Goal: Check status

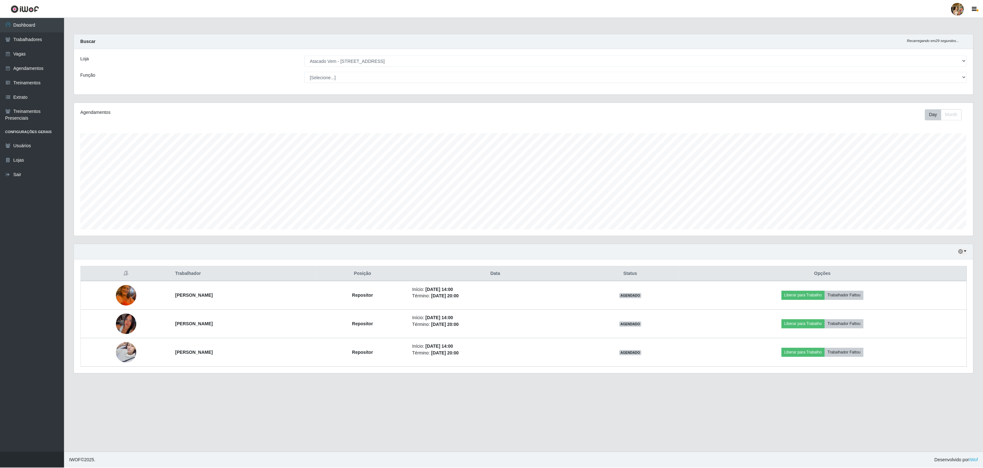
scroll to position [133, 900]
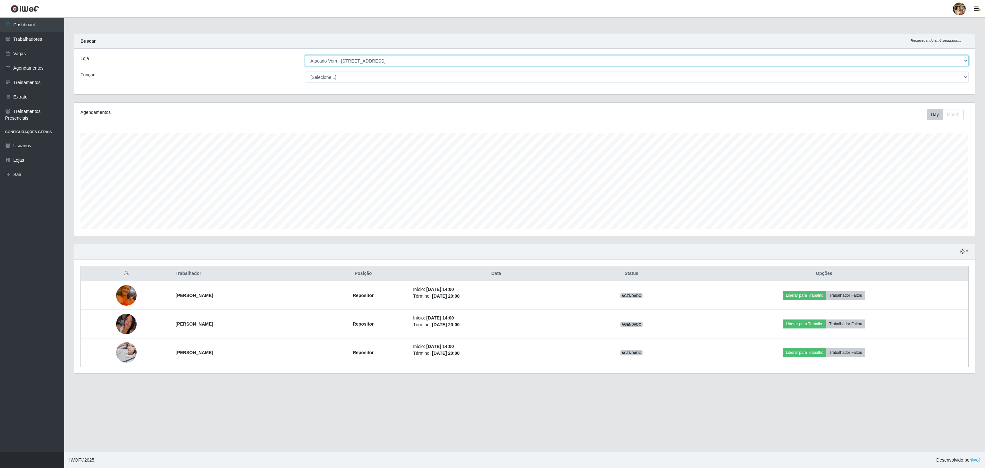
click at [335, 66] on select "[Selecione...] Atacado Vem - [GEOGRAPHIC_DATA] 30 Laranjeiras Velha Atacado Vem…" at bounding box center [636, 60] width 663 height 11
click at [305, 55] on select "[Selecione...] Atacado Vem - [GEOGRAPHIC_DATA] 30 Laranjeiras Velha Atacado Vem…" at bounding box center [636, 60] width 663 height 11
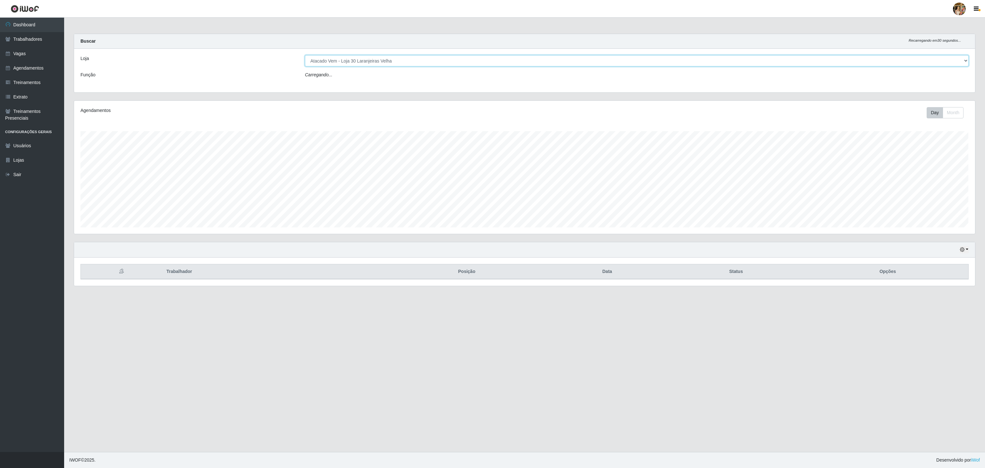
click at [363, 55] on select "[Selecione...] Atacado Vem - [GEOGRAPHIC_DATA] 30 Laranjeiras Velha Atacado Vem…" at bounding box center [636, 60] width 663 height 11
click at [305, 55] on select "[Selecione...] Atacado Vem - [GEOGRAPHIC_DATA] 30 Laranjeiras Velha Atacado Vem…" at bounding box center [636, 60] width 663 height 11
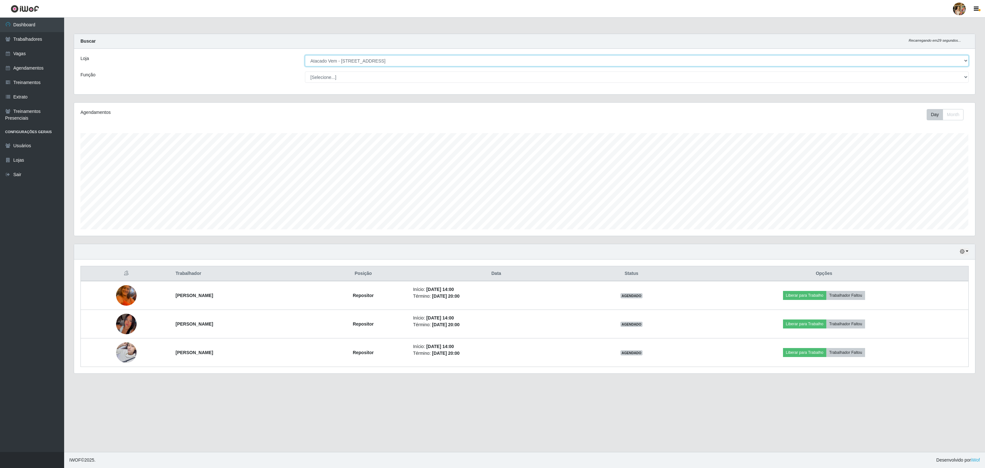
click at [399, 65] on select "[Selecione...] Atacado Vem - [GEOGRAPHIC_DATA] 30 Laranjeiras Velha Atacado Vem…" at bounding box center [636, 60] width 663 height 11
click at [305, 55] on select "[Selecione...] Atacado Vem - [GEOGRAPHIC_DATA] 30 Laranjeiras Velha Atacado Vem…" at bounding box center [636, 60] width 663 height 11
click at [372, 55] on div "Loja [Selecione...] Atacado Vem - [GEOGRAPHIC_DATA] 30 Laranjeiras Velha Atacad…" at bounding box center [524, 72] width 901 height 46
click at [372, 62] on select "[Selecione...] Atacado Vem - [GEOGRAPHIC_DATA] 30 Laranjeiras Velha Atacado Vem…" at bounding box center [636, 60] width 663 height 11
click at [360, 54] on div "Loja [Selecione...] Atacado Vem - [GEOGRAPHIC_DATA] 30 Laranjeiras Velha Atacad…" at bounding box center [524, 72] width 901 height 46
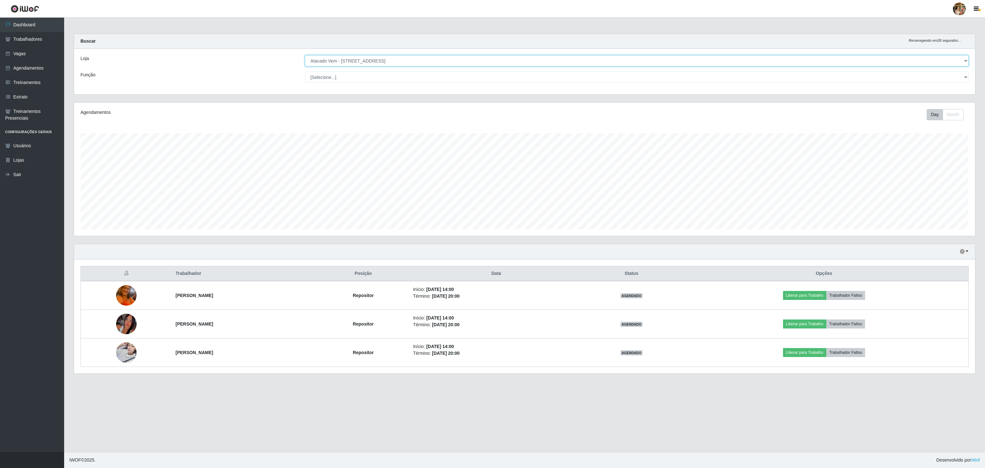
click at [374, 55] on select "[Selecione...] Atacado Vem - [GEOGRAPHIC_DATA] 30 Laranjeiras Velha Atacado Vem…" at bounding box center [636, 60] width 663 height 11
click at [305, 55] on select "[Selecione...] Atacado Vem - [GEOGRAPHIC_DATA] 30 Laranjeiras Velha Atacado Vem…" at bounding box center [636, 60] width 663 height 11
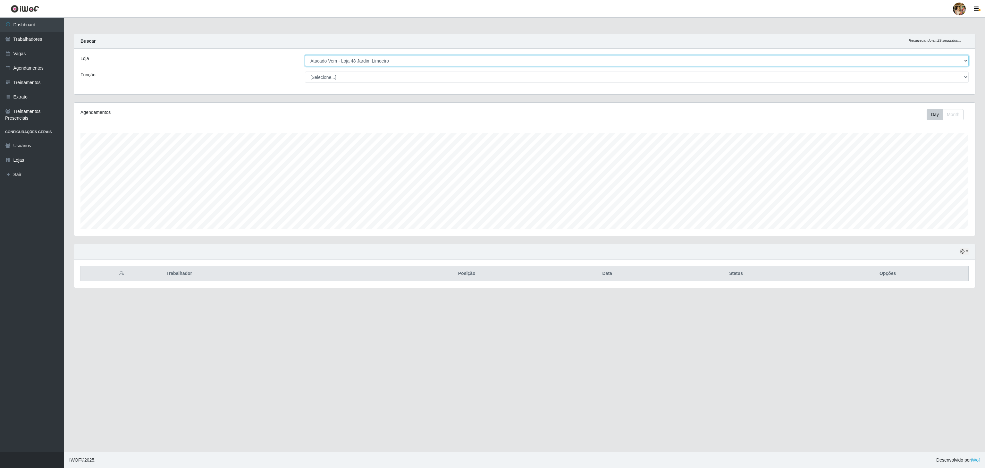
click at [366, 63] on select "[Selecione...] Atacado Vem - [GEOGRAPHIC_DATA] 30 Laranjeiras Velha Atacado Vem…" at bounding box center [636, 60] width 663 height 11
click at [305, 55] on select "[Selecione...] Atacado Vem - [GEOGRAPHIC_DATA] 30 Laranjeiras Velha Atacado Vem…" at bounding box center [636, 60] width 663 height 11
click at [379, 62] on select "[Selecione...] Atacado Vem - [GEOGRAPHIC_DATA] 30 Laranjeiras Velha Atacado Vem…" at bounding box center [636, 60] width 663 height 11
click at [305, 55] on select "[Selecione...] Atacado Vem - [GEOGRAPHIC_DATA] 30 Laranjeiras Velha Atacado Vem…" at bounding box center [636, 60] width 663 height 11
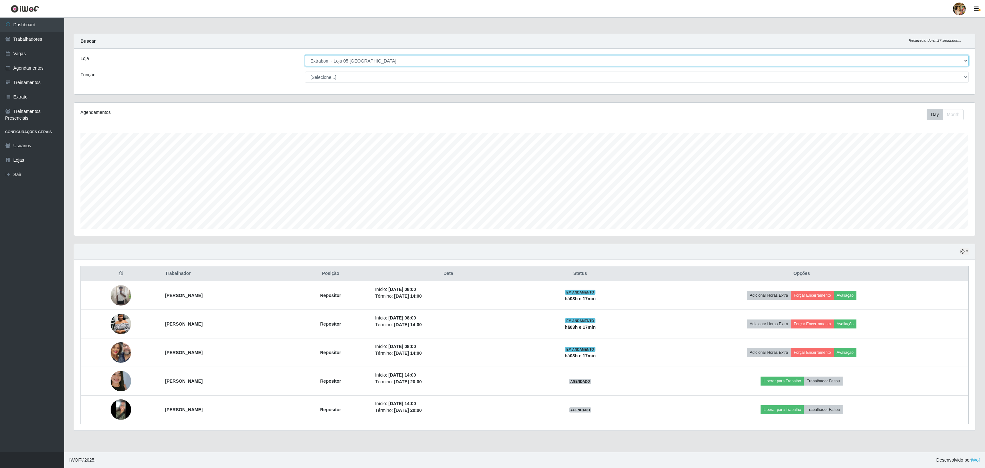
click at [350, 61] on select "[Selecione...] Atacado Vem - [GEOGRAPHIC_DATA] 30 Laranjeiras Velha Atacado Vem…" at bounding box center [636, 60] width 663 height 11
click at [305, 55] on select "[Selecione...] Atacado Vem - [GEOGRAPHIC_DATA] 30 Laranjeiras Velha Atacado Vem…" at bounding box center [636, 60] width 663 height 11
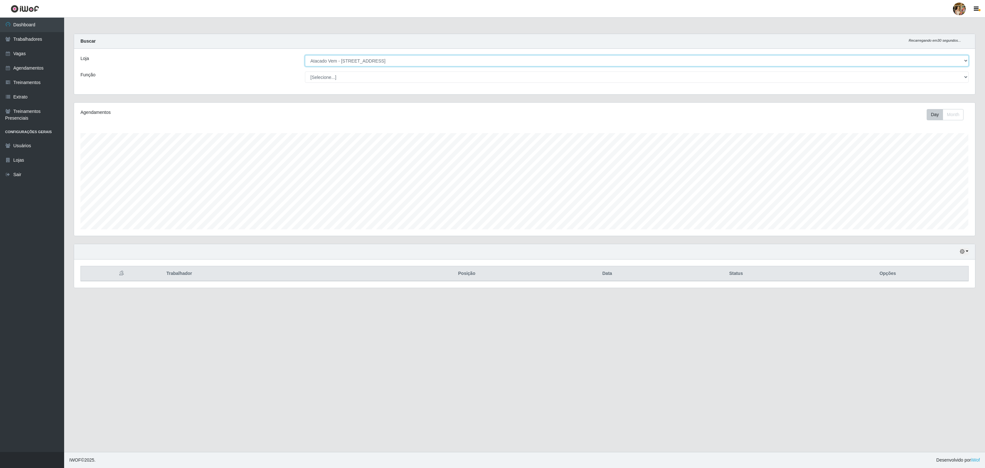
click at [366, 61] on select "[Selecione...] Atacado Vem - [GEOGRAPHIC_DATA] 30 Laranjeiras Velha Atacado Vem…" at bounding box center [636, 60] width 663 height 11
click at [305, 55] on select "[Selecione...] Atacado Vem - [GEOGRAPHIC_DATA] 30 Laranjeiras Velha Atacado Vem…" at bounding box center [636, 60] width 663 height 11
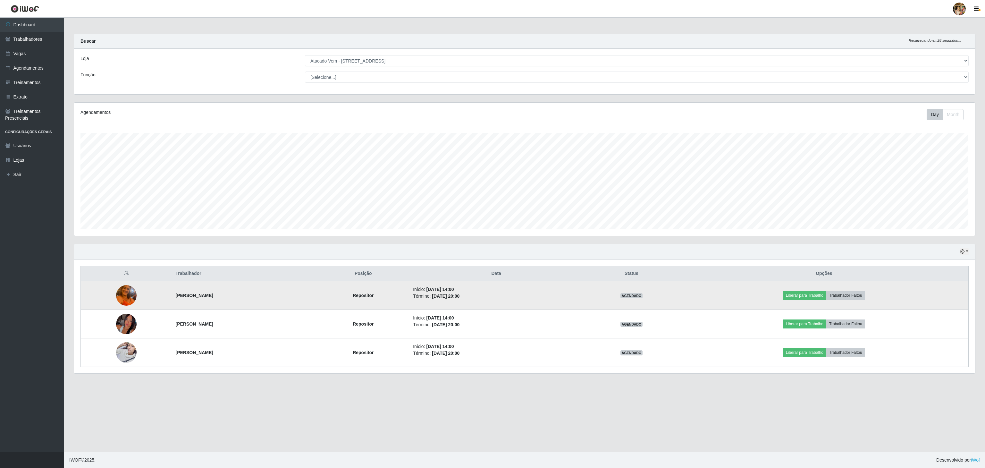
drag, startPoint x: 154, startPoint y: 303, endPoint x: 230, endPoint y: 304, distance: 76.0
click at [230, 304] on tr "[PERSON_NAME] Repositor Início: [DATE] 14:00 Término: [DATE] 20:00 AGENDADO Lib…" at bounding box center [525, 295] width 888 height 29
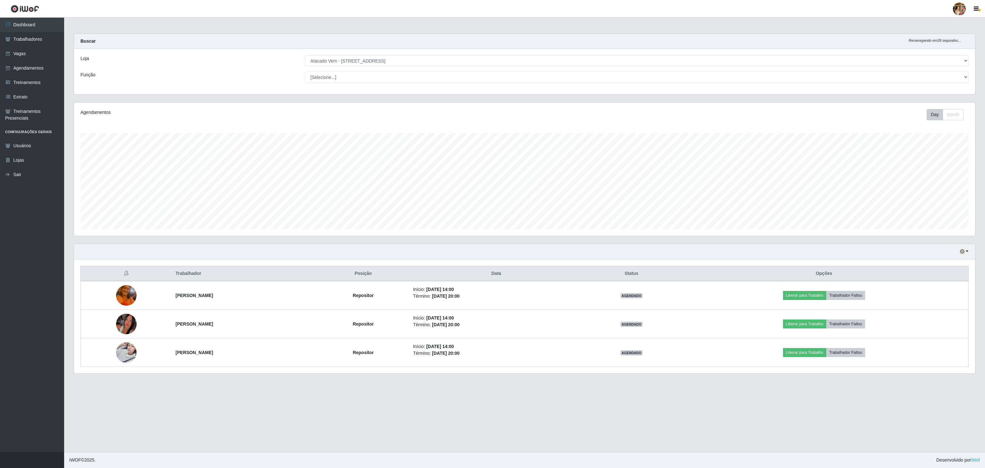
copy tr "[PERSON_NAME]"
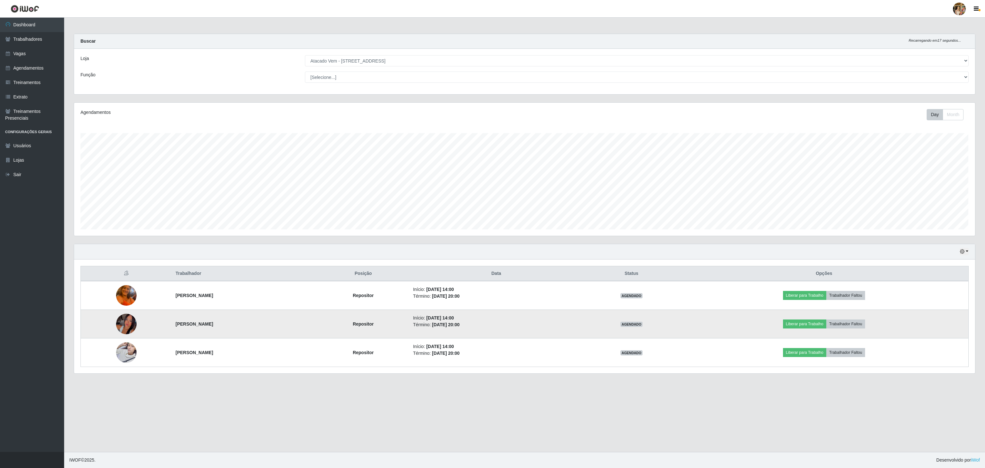
drag, startPoint x: 160, startPoint y: 322, endPoint x: 287, endPoint y: 324, distance: 127.3
click at [287, 324] on tr "[PERSON_NAME] Repositor Início: [DATE] 14:00 Término: [DATE] 20:00 AGENDADO Lib…" at bounding box center [525, 324] width 888 height 29
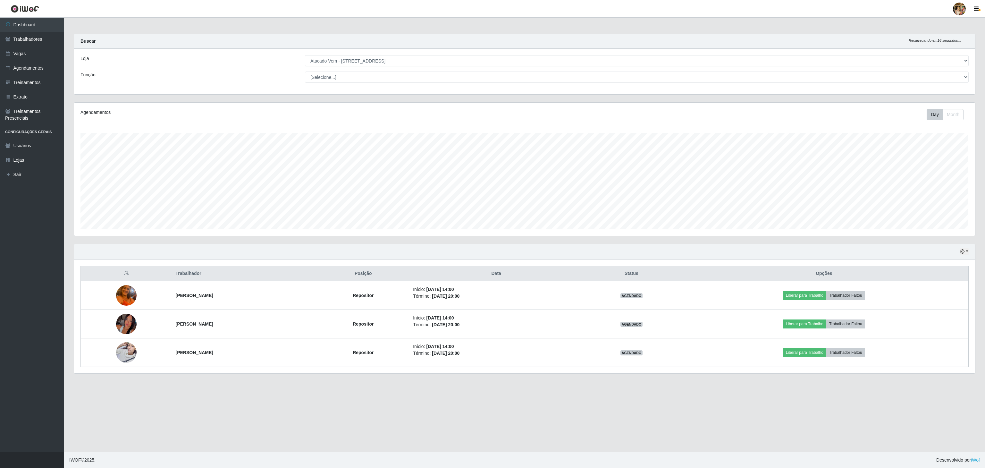
copy tr "[PERSON_NAME]"
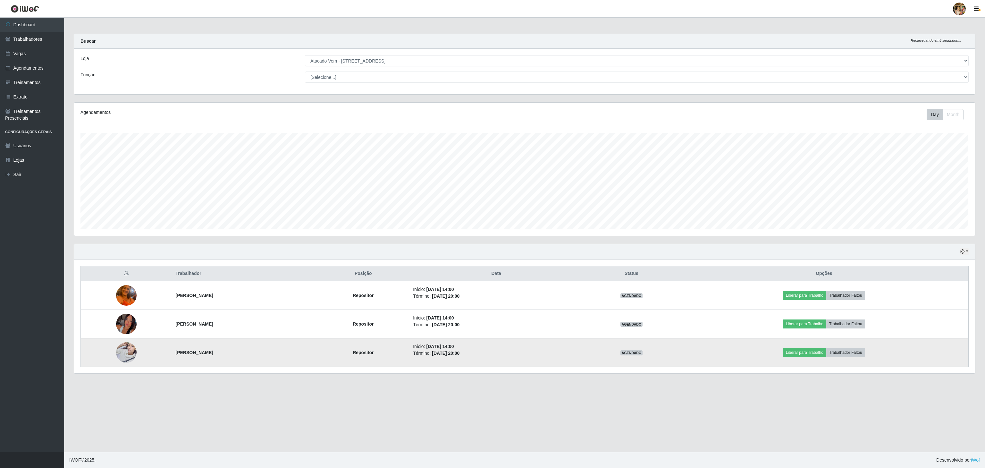
drag, startPoint x: 161, startPoint y: 357, endPoint x: 216, endPoint y: 358, distance: 55.5
click at [216, 358] on tr "[PERSON_NAME][DEMOGRAPHIC_DATA] Repositor Início: [DATE] 14:00 Término: [DATE] …" at bounding box center [525, 352] width 888 height 29
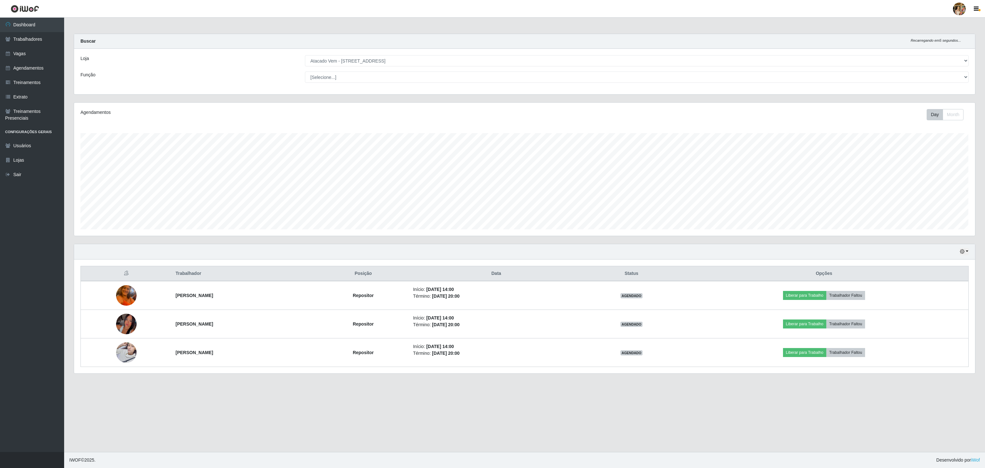
copy tr "[PERSON_NAME]"
click at [387, 63] on select "[Selecione...] Atacado Vem - [GEOGRAPHIC_DATA] 30 Laranjeiras Velha Atacado Vem…" at bounding box center [636, 60] width 663 height 11
click at [305, 55] on select "[Selecione...] Atacado Vem - [GEOGRAPHIC_DATA] 30 Laranjeiras Velha Atacado Vem…" at bounding box center [636, 60] width 663 height 11
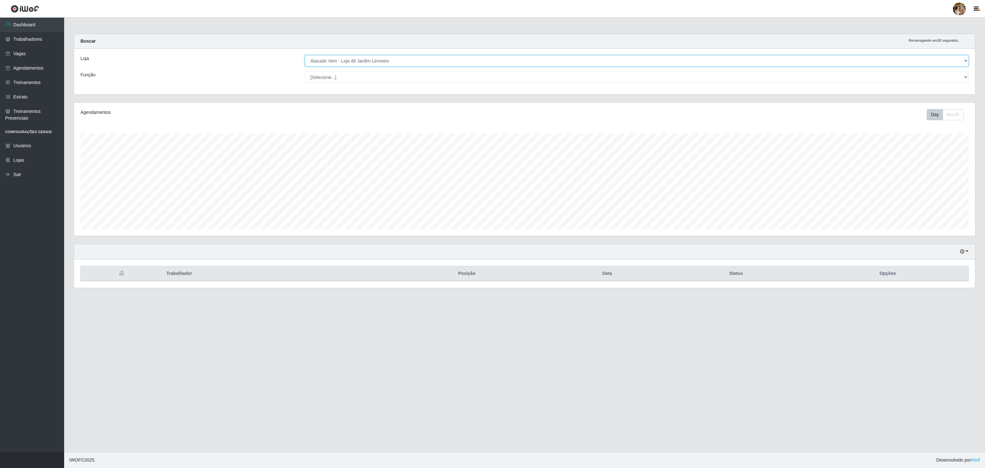
click at [383, 60] on select "[Selecione...] Atacado Vem - [GEOGRAPHIC_DATA] 30 Laranjeiras Velha Atacado Vem…" at bounding box center [636, 60] width 663 height 11
click at [305, 55] on select "[Selecione...] Atacado Vem - [GEOGRAPHIC_DATA] 30 Laranjeiras Velha Atacado Vem…" at bounding box center [636, 60] width 663 height 11
drag, startPoint x: 383, startPoint y: 61, endPoint x: 383, endPoint y: 65, distance: 3.9
click at [383, 61] on select "[Selecione...] Atacado Vem - [GEOGRAPHIC_DATA] 30 Laranjeiras Velha Atacado Vem…" at bounding box center [636, 60] width 663 height 11
click at [305, 55] on select "[Selecione...] Atacado Vem - [GEOGRAPHIC_DATA] 30 Laranjeiras Velha Atacado Vem…" at bounding box center [636, 60] width 663 height 11
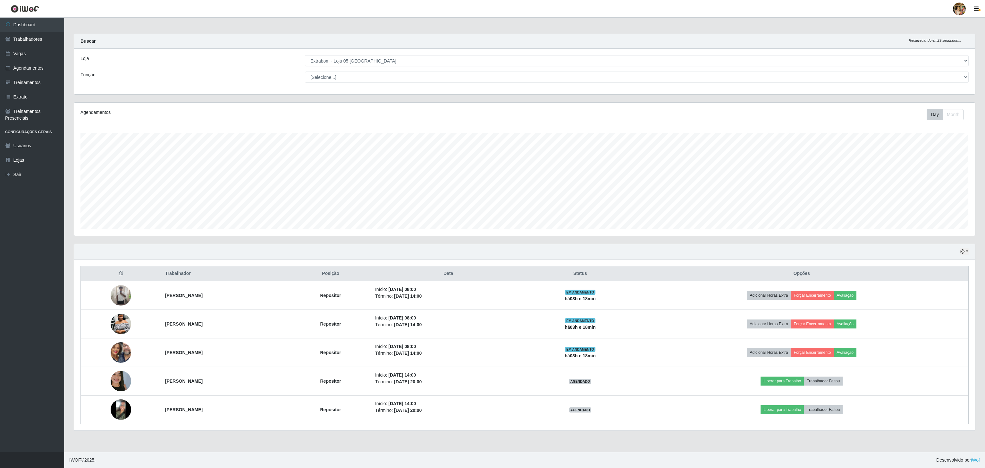
drag, startPoint x: 208, startPoint y: 298, endPoint x: 352, endPoint y: 79, distance: 263.1
click at [235, 298] on tr "[PERSON_NAME] Início: [DATE] 08:00 Término: [DATE] 14:00 EM ANDAMENTO há 03 h e…" at bounding box center [525, 295] width 888 height 29
copy tr "[PERSON_NAME]"
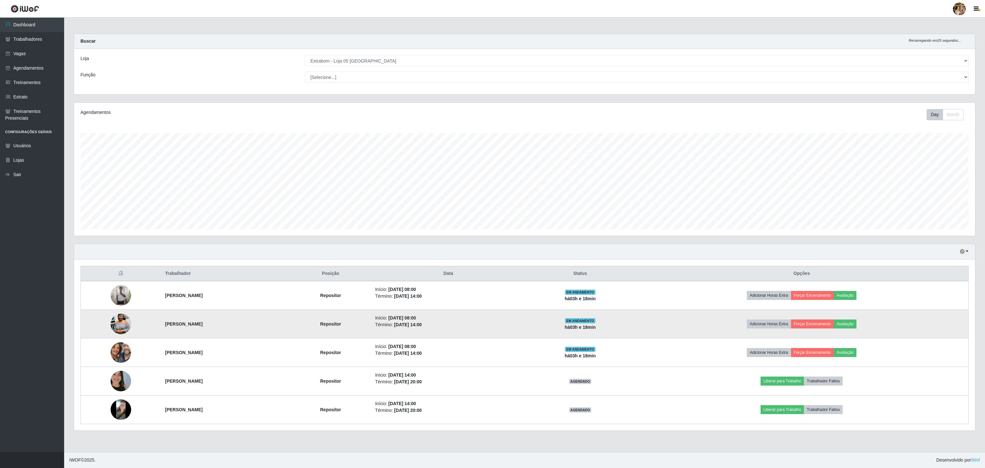
drag, startPoint x: 141, startPoint y: 328, endPoint x: 288, endPoint y: 331, distance: 146.9
click at [288, 331] on tr "[PERSON_NAME] Repositor Início: [DATE] 08:00 Término: [DATE] 14:00 EM ANDAMENTO…" at bounding box center [525, 324] width 888 height 29
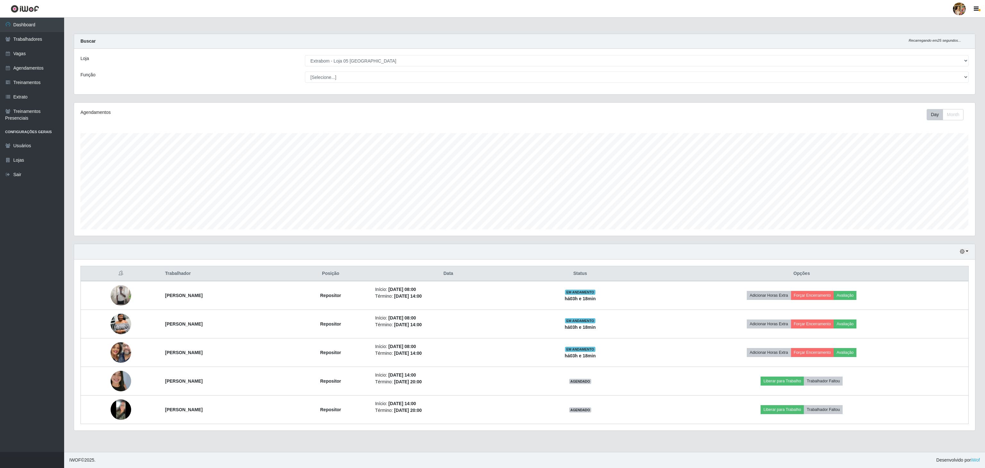
copy tr "[PERSON_NAME]"
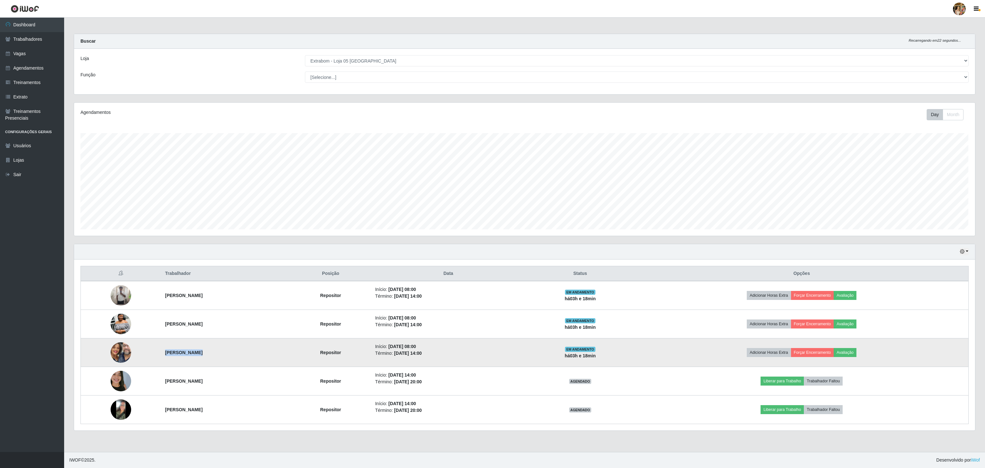
drag, startPoint x: 151, startPoint y: 353, endPoint x: 190, endPoint y: 357, distance: 39.0
click at [190, 357] on td "[PERSON_NAME]" at bounding box center [225, 352] width 129 height 29
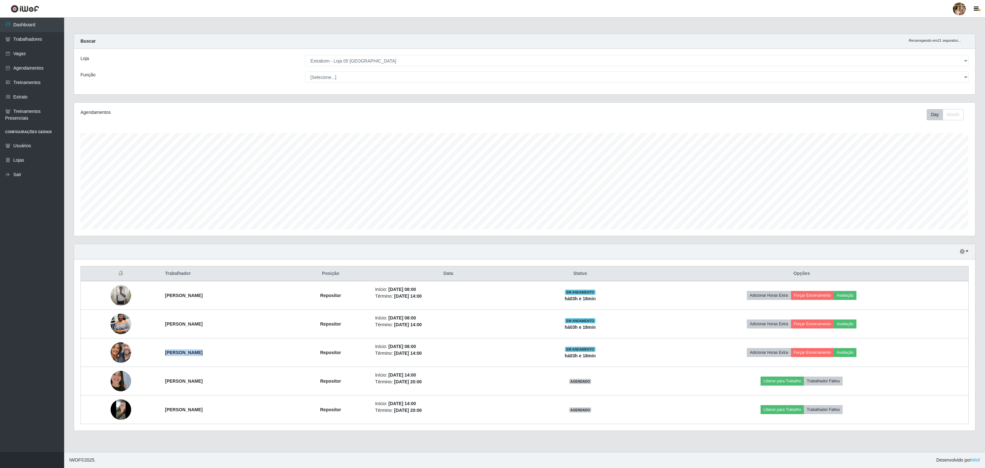
copy strong "[PERSON_NAME]"
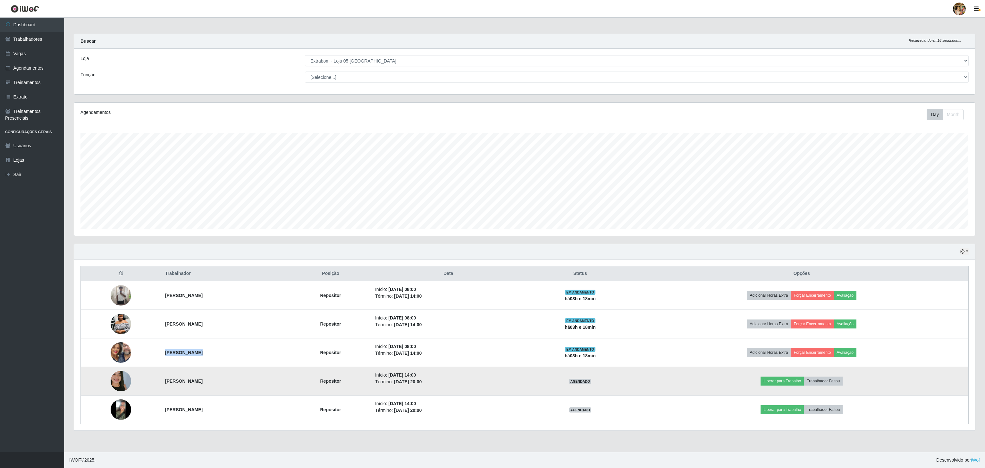
drag, startPoint x: 152, startPoint y: 379, endPoint x: 219, endPoint y: 385, distance: 67.2
click at [219, 385] on td "[PERSON_NAME]" at bounding box center [225, 381] width 129 height 29
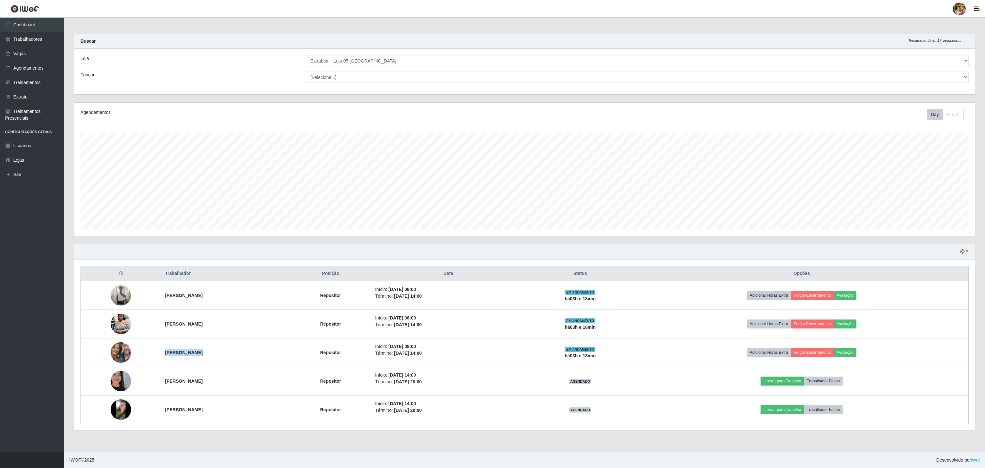
copy strong "[PERSON_NAME]"
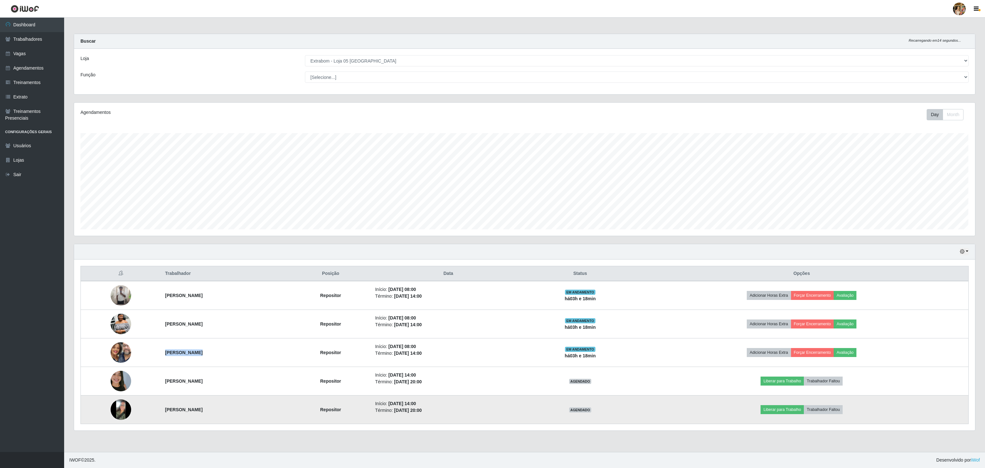
drag, startPoint x: 172, startPoint y: 413, endPoint x: 272, endPoint y: 414, distance: 100.0
click at [272, 414] on tr "[PERSON_NAME] Repositor Início: [DATE] 14:00 Término: [DATE] 20:00 AGENDADO Lib…" at bounding box center [525, 409] width 888 height 29
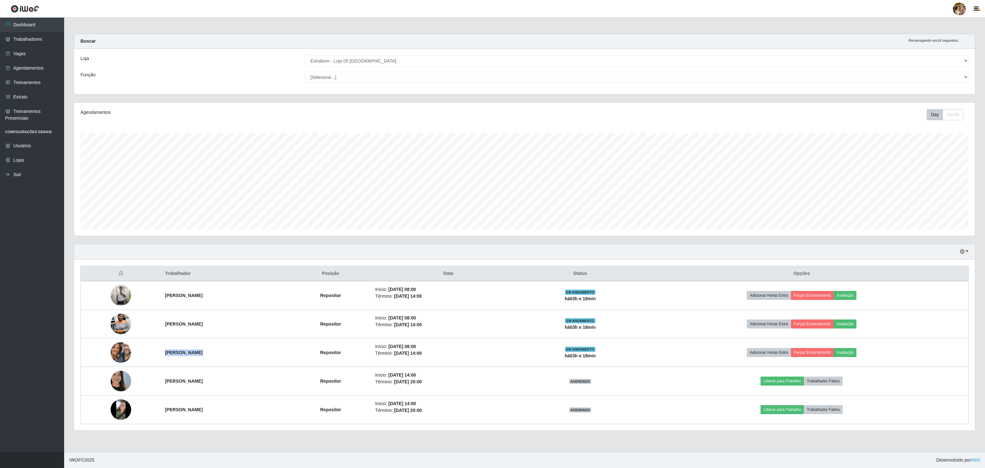
copy tr "[PERSON_NAME]"
click at [355, 49] on div "Loja [Selecione...] Atacado Vem - [GEOGRAPHIC_DATA] 30 Laranjeiras Velha Atacad…" at bounding box center [524, 72] width 901 height 46
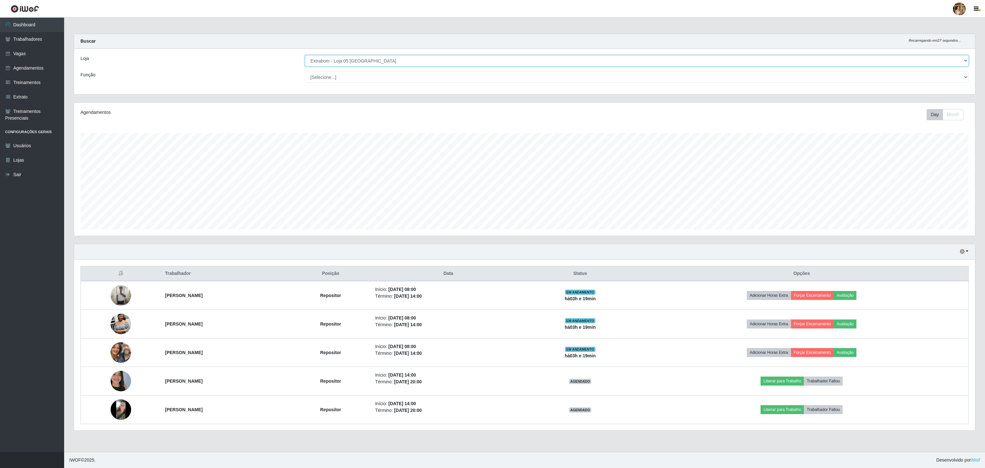
click at [354, 56] on select "[Selecione...] Atacado Vem - [GEOGRAPHIC_DATA] 30 Laranjeiras Velha Atacado Vem…" at bounding box center [636, 60] width 663 height 11
click at [305, 55] on select "[Selecione...] Atacado Vem - [GEOGRAPHIC_DATA] 30 Laranjeiras Velha Atacado Vem…" at bounding box center [636, 60] width 663 height 11
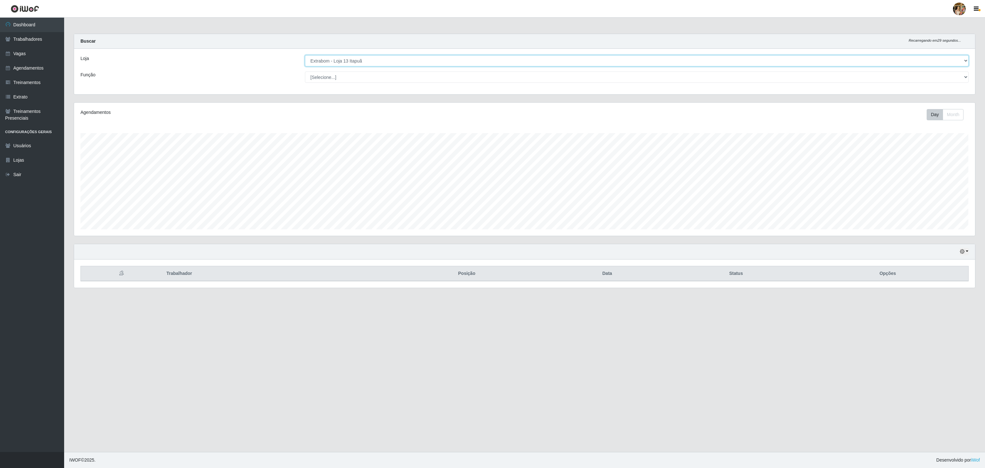
click at [354, 58] on select "[Selecione...] Atacado Vem - [GEOGRAPHIC_DATA] 30 Laranjeiras Velha Atacado Vem…" at bounding box center [636, 60] width 663 height 11
click at [305, 55] on select "[Selecione...] Atacado Vem - [GEOGRAPHIC_DATA] 30 Laranjeiras Velha Atacado Vem…" at bounding box center [636, 60] width 663 height 11
click at [362, 58] on select "[Selecione...] Atacado Vem - [GEOGRAPHIC_DATA] 30 Laranjeiras Velha Atacado Vem…" at bounding box center [636, 60] width 663 height 11
click at [305, 55] on select "[Selecione...] Atacado Vem - [GEOGRAPHIC_DATA] 30 Laranjeiras Velha Atacado Vem…" at bounding box center [636, 60] width 663 height 11
click at [365, 63] on select "[Selecione...] Atacado Vem - [GEOGRAPHIC_DATA] 30 Laranjeiras Velha Atacado Vem…" at bounding box center [636, 60] width 663 height 11
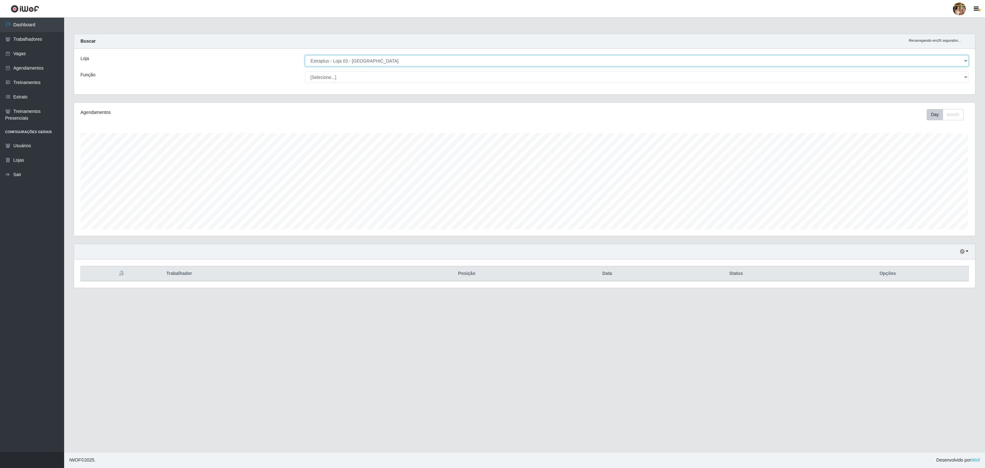
click at [305, 55] on select "[Selecione...] Atacado Vem - [GEOGRAPHIC_DATA] 30 Laranjeiras Velha Atacado Vem…" at bounding box center [636, 60] width 663 height 11
click at [366, 63] on select "[Selecione...] Atacado Vem - [GEOGRAPHIC_DATA] 30 Laranjeiras Velha Atacado Vem…" at bounding box center [636, 60] width 663 height 11
select select "470"
click at [305, 55] on select "[Selecione...] Atacado Vem - [GEOGRAPHIC_DATA] 30 Laranjeiras Velha Atacado Vem…" at bounding box center [636, 60] width 663 height 11
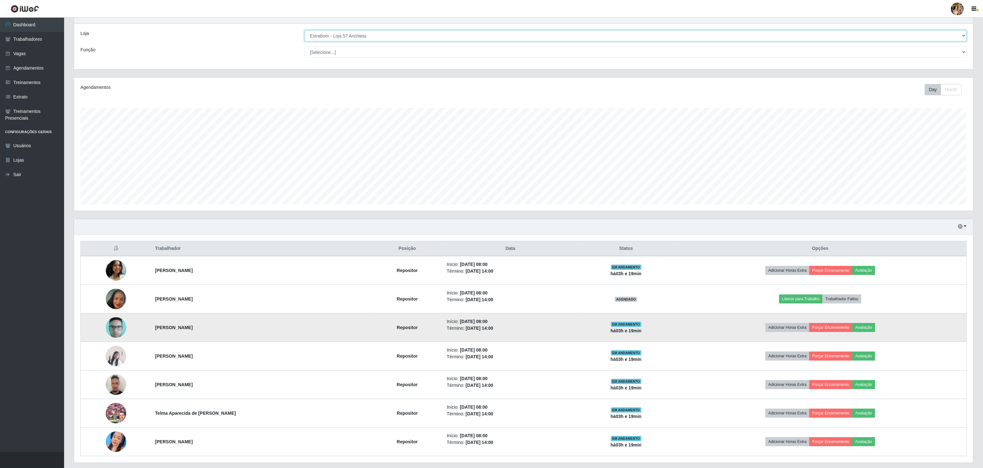
scroll to position [47, 0]
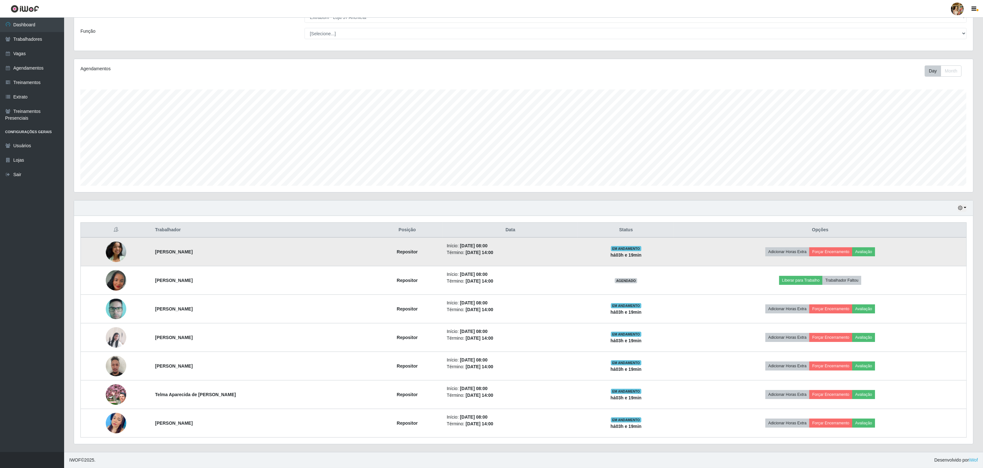
drag, startPoint x: 156, startPoint y: 251, endPoint x: 251, endPoint y: 246, distance: 95.1
click at [247, 251] on td "[PERSON_NAME]" at bounding box center [261, 251] width 220 height 29
click at [140, 252] on td at bounding box center [116, 251] width 71 height 29
drag, startPoint x: 151, startPoint y: 249, endPoint x: 211, endPoint y: 250, distance: 60.0
click at [211, 250] on tr "[PERSON_NAME] Repositor Início: [DATE] 08:00 Término: [DATE] 14:00 EM ANDAMENTO…" at bounding box center [524, 251] width 886 height 29
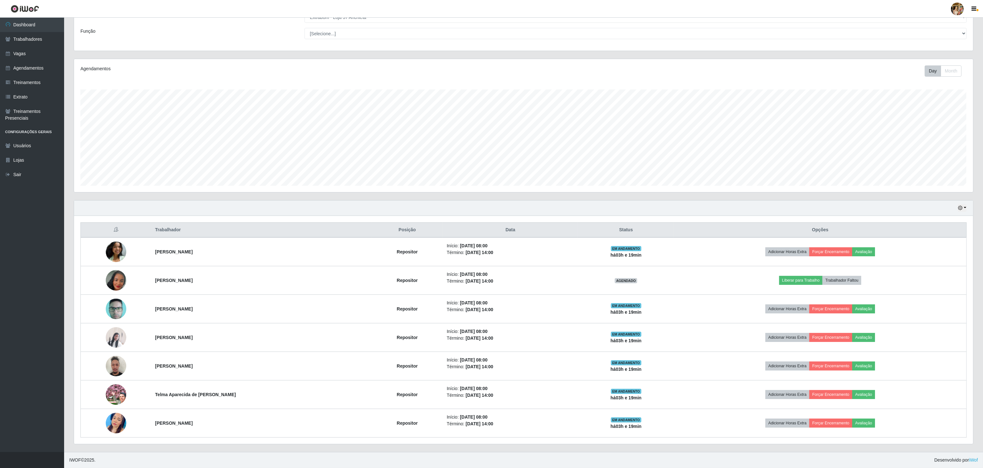
copy tr "[PERSON_NAME]"
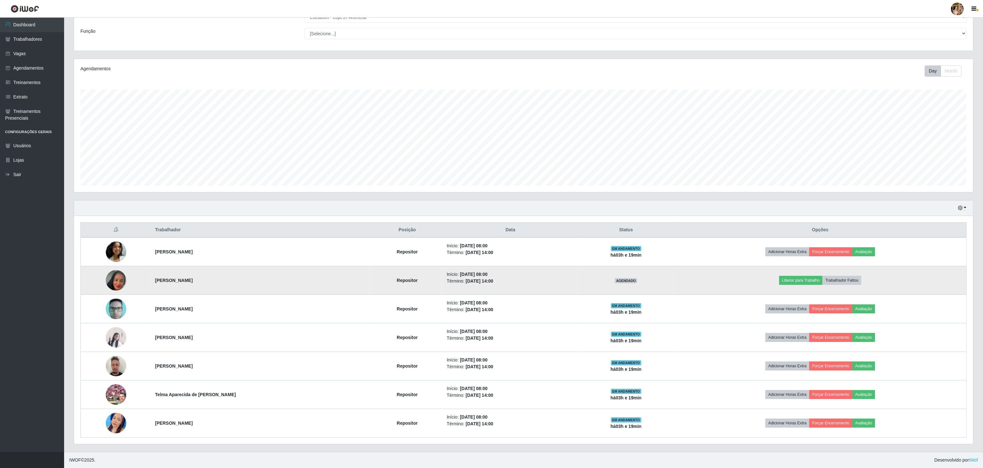
drag, startPoint x: 152, startPoint y: 277, endPoint x: 227, endPoint y: 283, distance: 75.5
click at [227, 283] on td "[PERSON_NAME]" at bounding box center [261, 280] width 220 height 29
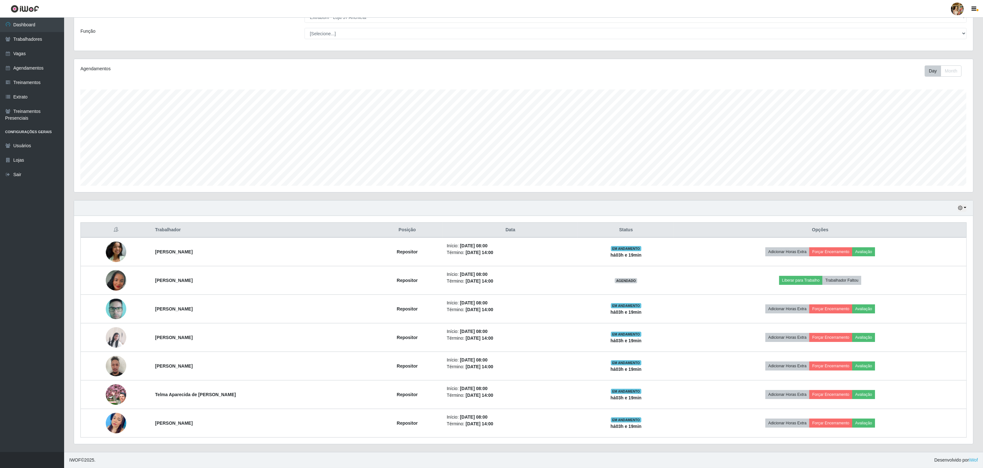
copy strong "[PERSON_NAME]"
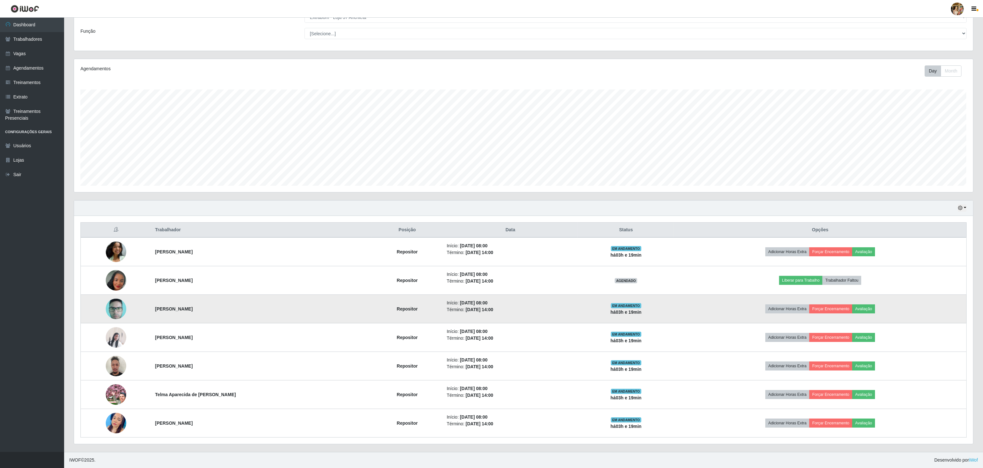
drag, startPoint x: 150, startPoint y: 308, endPoint x: 257, endPoint y: 306, distance: 107.7
click at [257, 306] on tr "[PERSON_NAME] Repositor Início: [DATE] 08:00 Término: [DATE] 14:00 EM ANDAMENTO…" at bounding box center [524, 309] width 886 height 29
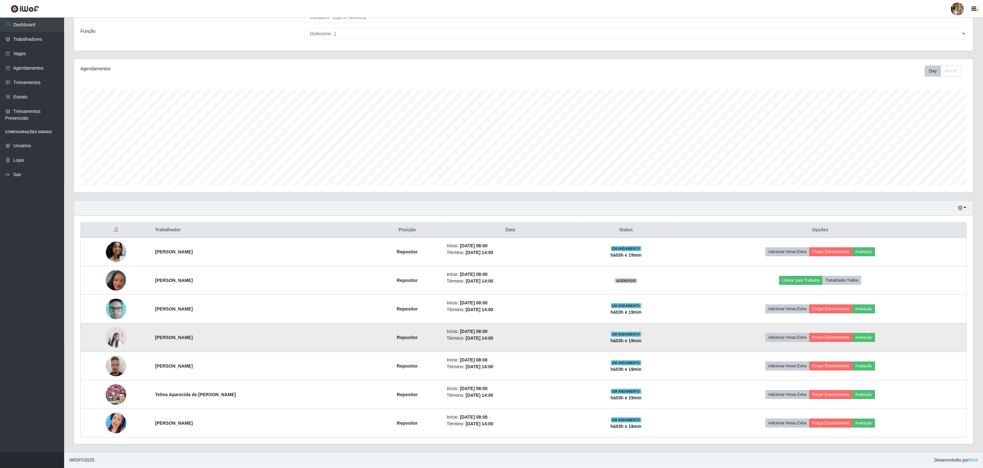
drag, startPoint x: 167, startPoint y: 339, endPoint x: 271, endPoint y: 328, distance: 104.7
click at [271, 328] on tr "[PERSON_NAME] Repositor Início: [DATE] 08:00 Término: [DATE] 14:00 EM ANDAMENTO…" at bounding box center [524, 337] width 886 height 29
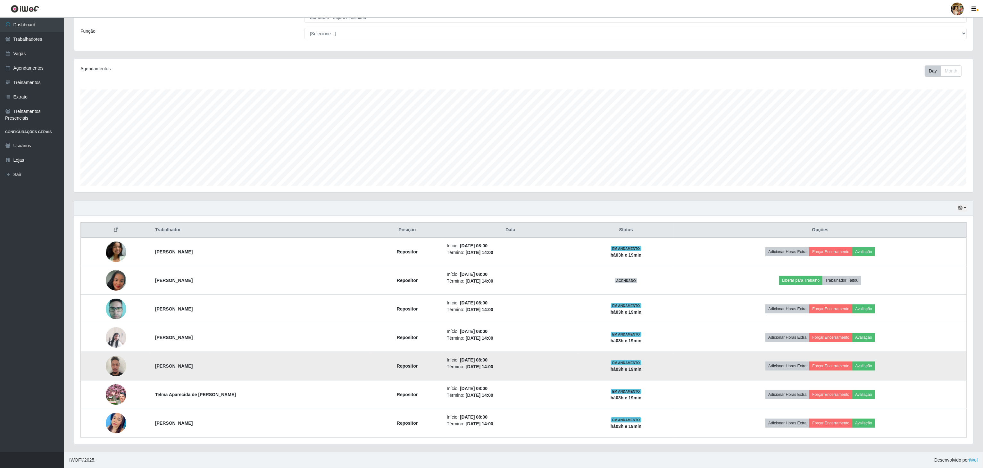
drag, startPoint x: 151, startPoint y: 365, endPoint x: 240, endPoint y: 365, distance: 88.5
click at [240, 365] on tr "[PERSON_NAME] Repositor Início: [DATE] 08:00 Término: [DATE] 14:00 EM ANDAMENTO…" at bounding box center [524, 366] width 886 height 29
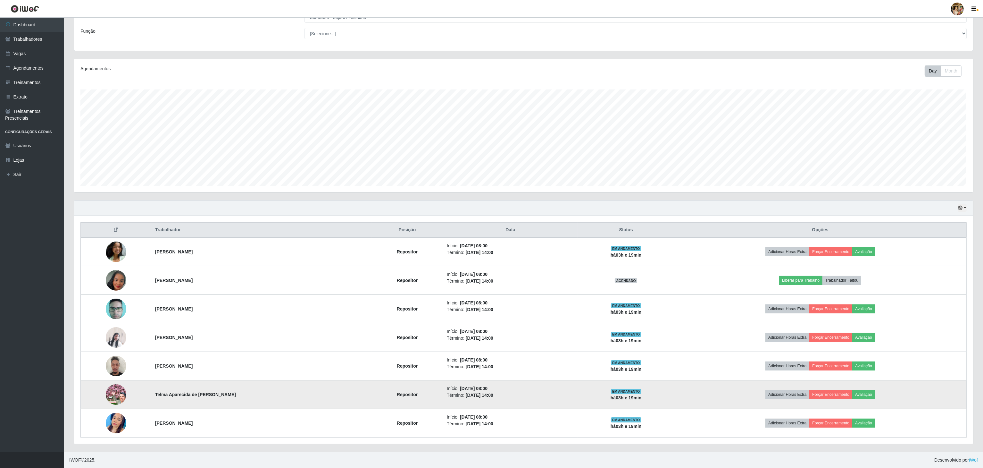
drag, startPoint x: 155, startPoint y: 389, endPoint x: 242, endPoint y: 401, distance: 88.0
click at [242, 401] on td "Telma Aparecida de [PERSON_NAME]" at bounding box center [261, 394] width 220 height 29
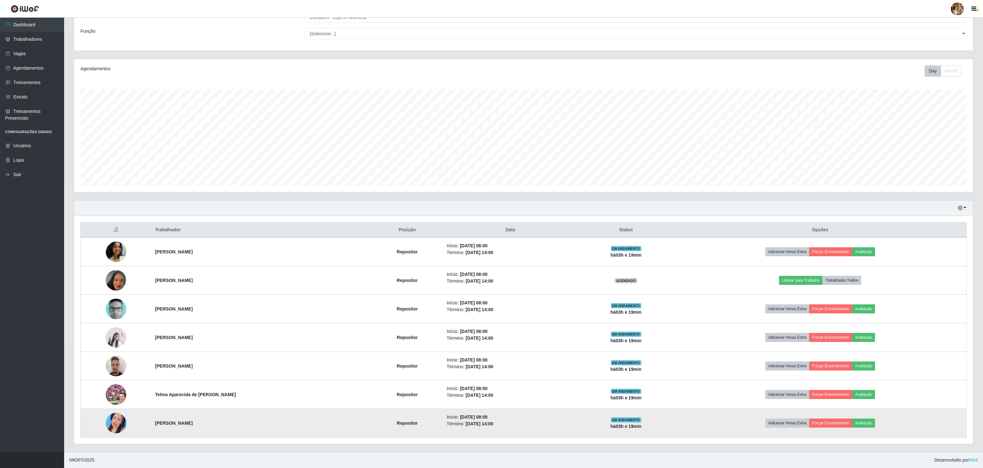
drag, startPoint x: 151, startPoint y: 429, endPoint x: 240, endPoint y: 431, distance: 89.8
click at [240, 431] on tr "[PERSON_NAME] Repositor Início: [DATE] 08:00 Término: [DATE] 14:00 EM ANDAMENTO…" at bounding box center [524, 423] width 886 height 29
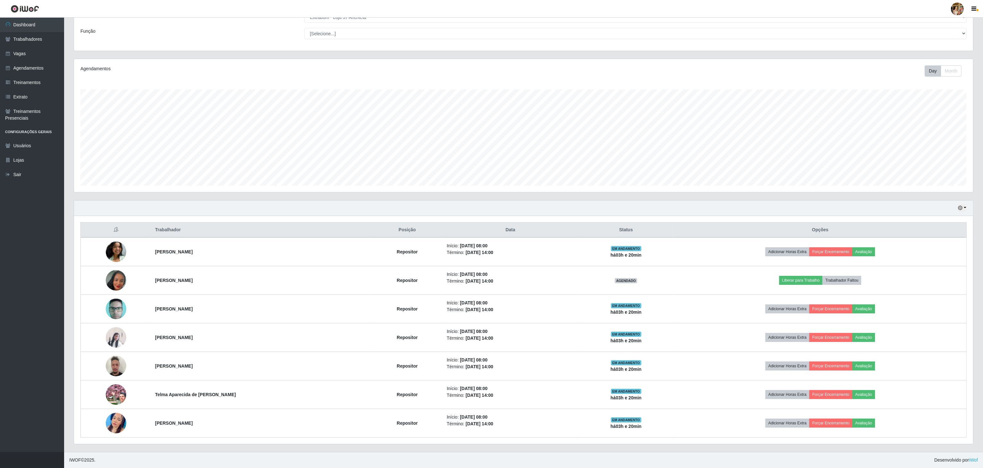
click at [829, 206] on div "Hoje 1 dia 3 dias 1 Semana Não encerrados" at bounding box center [523, 207] width 899 height 15
click at [40, 63] on link "Agendamentos" at bounding box center [32, 68] width 64 height 14
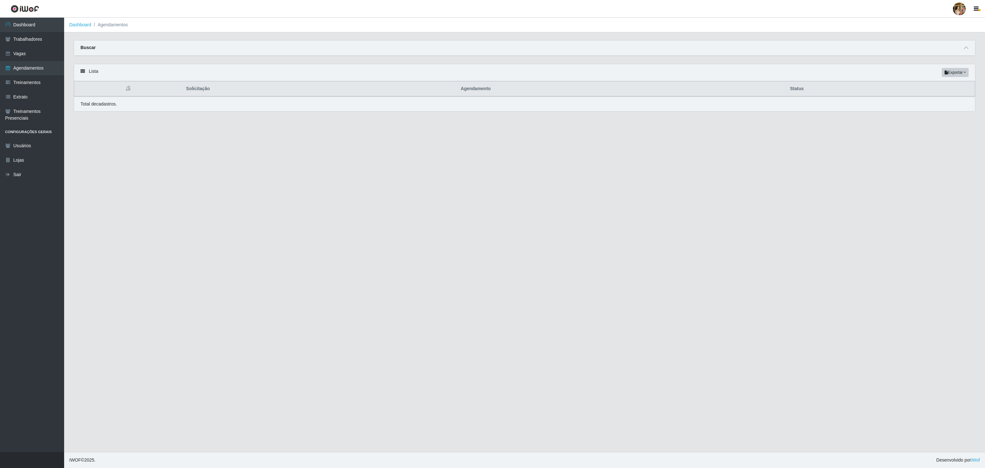
click at [278, 52] on div "Buscar" at bounding box center [524, 47] width 901 height 15
click at [963, 44] on div "Buscar" at bounding box center [524, 47] width 901 height 15
click at [966, 48] on icon at bounding box center [965, 48] width 4 height 4
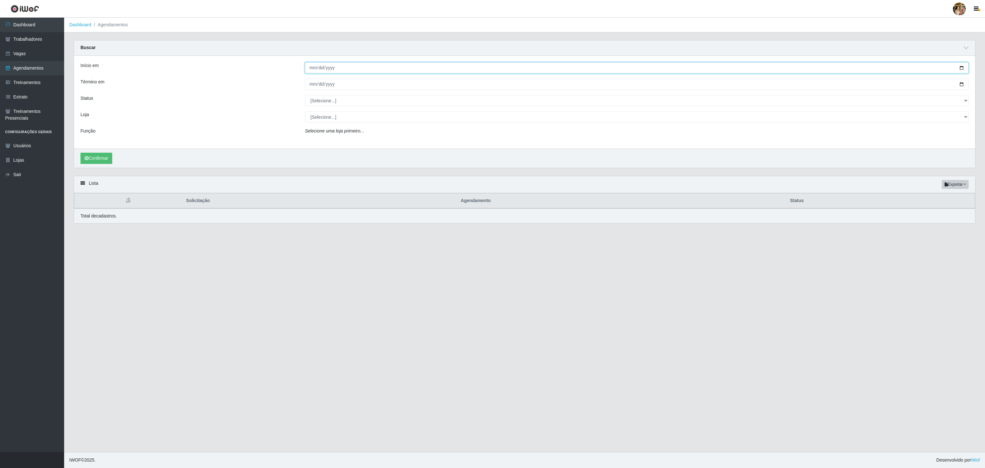
click at [314, 70] on input "Início em" at bounding box center [636, 67] width 663 height 11
type input "[DATE]"
click at [311, 85] on input "Término em" at bounding box center [636, 84] width 663 height 11
type input "[DATE]"
click at [331, 104] on select "[Selecione...] AGENDADO AGUARDANDO LIBERAR EM ANDAMENTO EM REVISÃO FINALIZADO C…" at bounding box center [636, 100] width 663 height 11
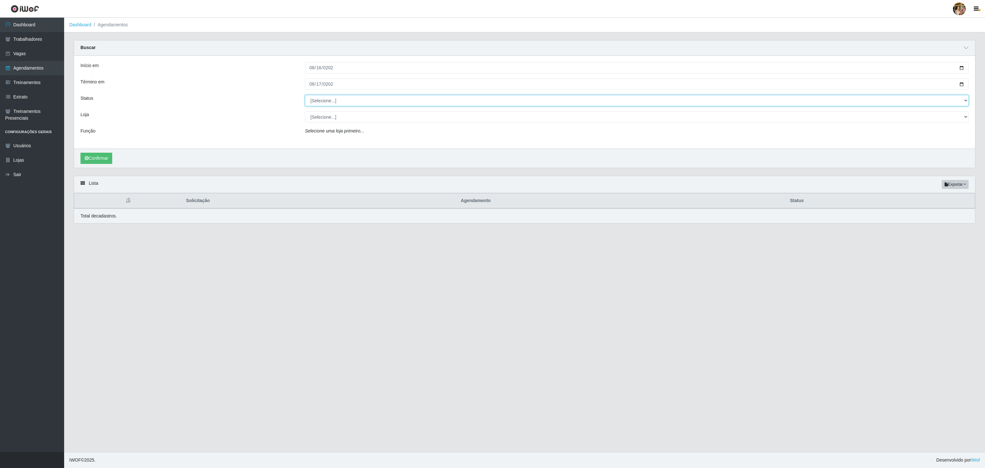
select select "FINALIZADO"
click at [305, 96] on select "[Selecione...] AGENDADO AGUARDANDO LIBERAR EM ANDAMENTO EM REVISÃO FINALIZADO C…" at bounding box center [636, 100] width 663 height 11
click at [97, 157] on button "Confirmar" at bounding box center [96, 158] width 32 height 11
click at [106, 160] on button "Confirmar" at bounding box center [96, 158] width 32 height 11
click at [21, 26] on link "Dashboard" at bounding box center [32, 25] width 64 height 14
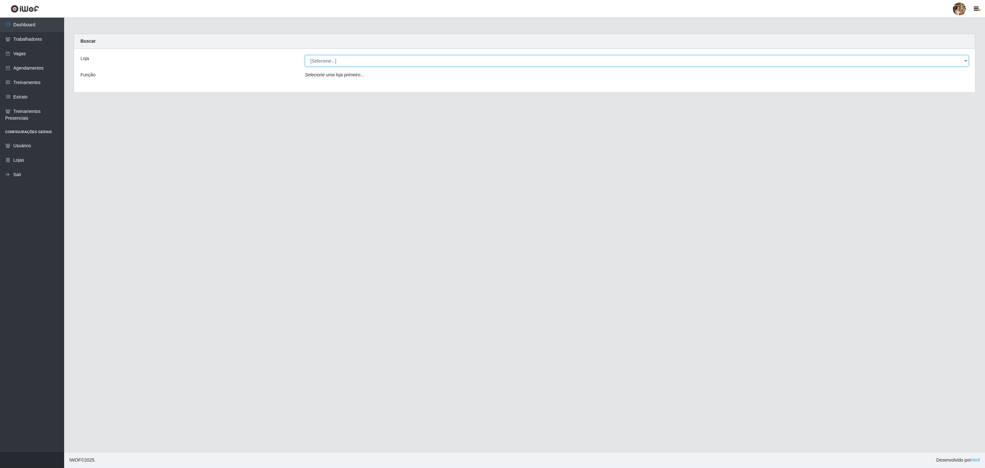
click at [344, 60] on select "[Selecione...] Atacado Vem - [GEOGRAPHIC_DATA] 30 Laranjeiras Velha Atacado Vem…" at bounding box center [636, 60] width 663 height 11
click at [305, 55] on select "[Selecione...] Atacado Vem - [GEOGRAPHIC_DATA] 30 Laranjeiras Velha Atacado Vem…" at bounding box center [636, 60] width 663 height 11
click at [352, 54] on div "Loja [Selecione...] Atacado Vem - [GEOGRAPHIC_DATA] 30 Laranjeiras Velha Atacad…" at bounding box center [524, 71] width 901 height 44
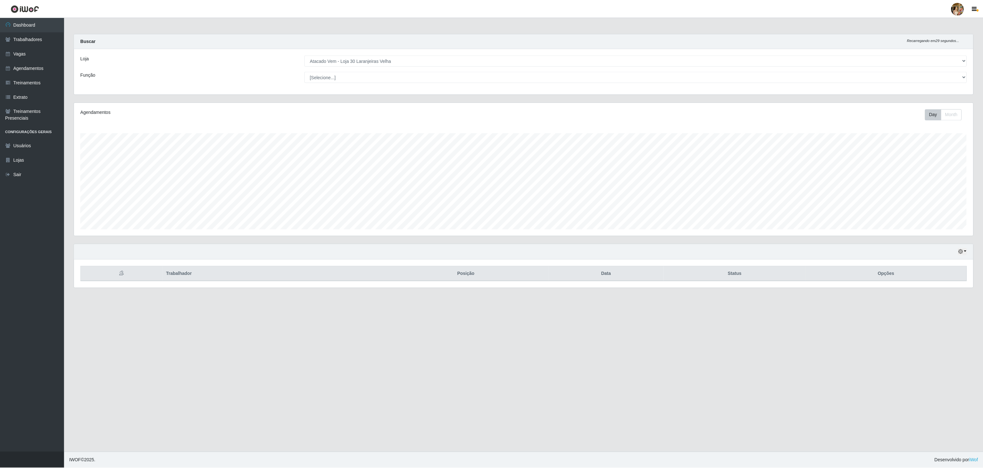
scroll to position [133, 900]
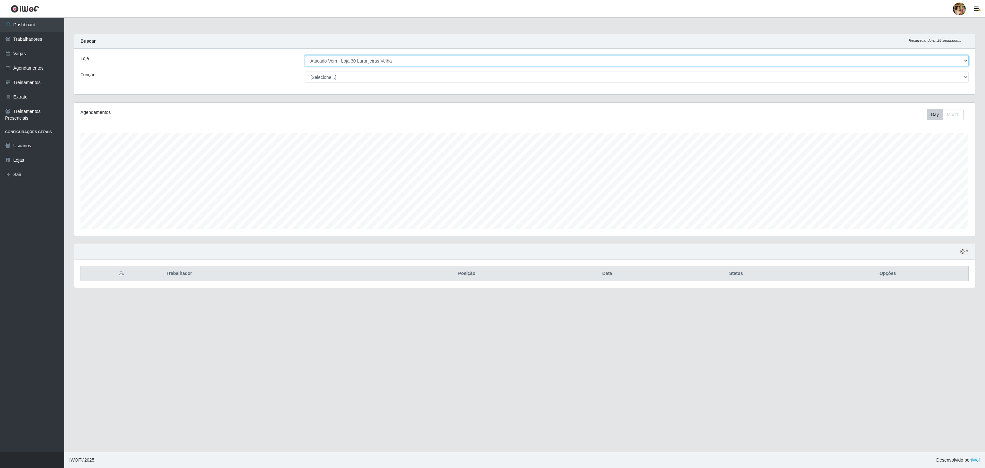
click at [364, 63] on select "[Selecione...] Atacado Vem - [GEOGRAPHIC_DATA] 30 Laranjeiras Velha Atacado Vem…" at bounding box center [636, 60] width 663 height 11
click at [305, 55] on select "[Selecione...] Atacado Vem - [GEOGRAPHIC_DATA] 30 Laranjeiras Velha Atacado Vem…" at bounding box center [636, 60] width 663 height 11
click at [344, 62] on select "[Selecione...] Atacado Vem - [GEOGRAPHIC_DATA] 30 Laranjeiras Velha Atacado Vem…" at bounding box center [636, 60] width 663 height 11
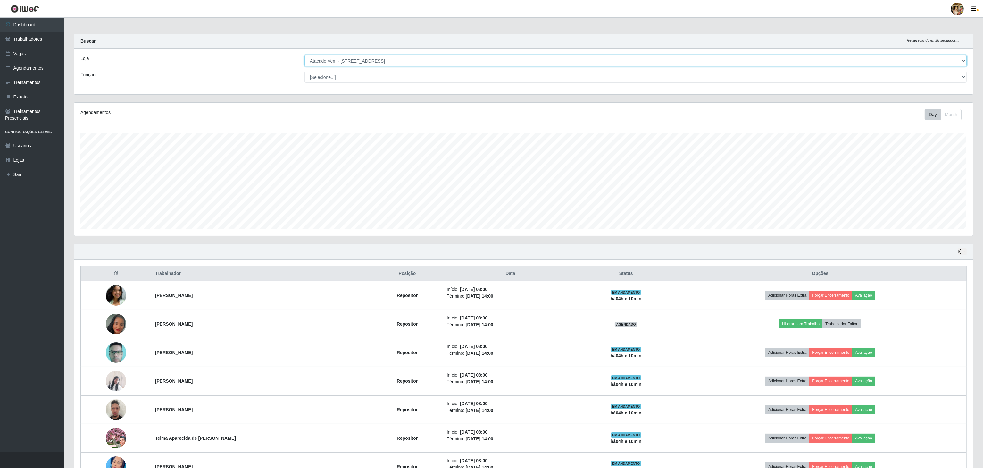
select select "470"
click at [305, 55] on select "[Selecione...] Atacado Vem - [GEOGRAPHIC_DATA] 30 Laranjeiras Velha Atacado Vem…" at bounding box center [635, 60] width 662 height 11
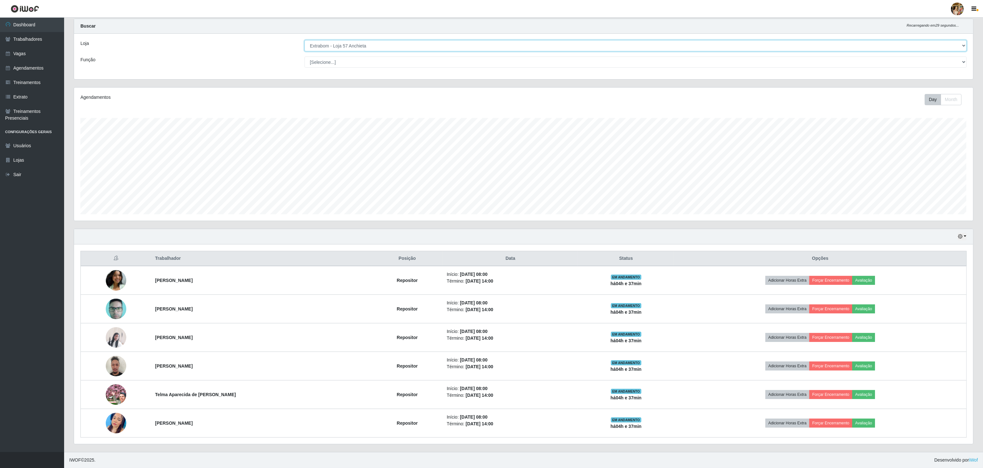
scroll to position [18, 0]
